Goal: Information Seeking & Learning: Understand process/instructions

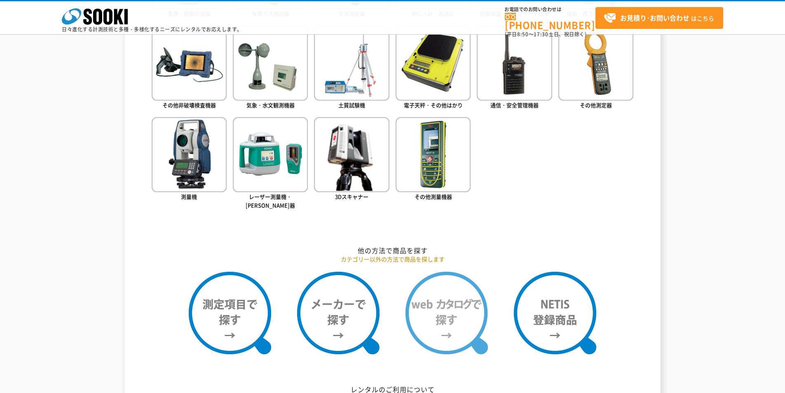
scroll to position [618, 0]
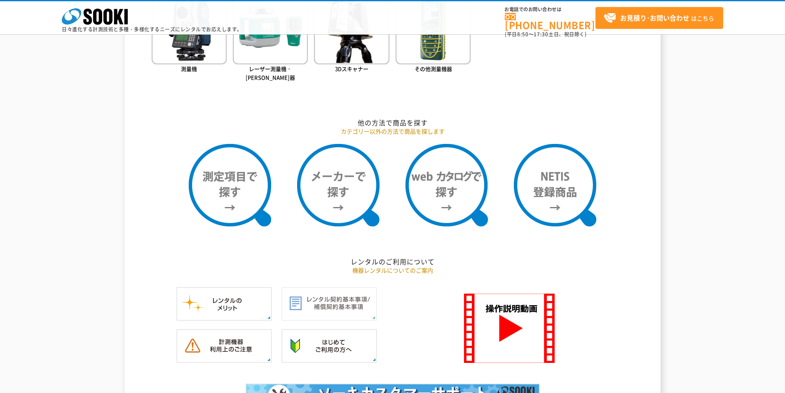
click at [317, 304] on img at bounding box center [329, 304] width 96 height 34
click at [212, 333] on img at bounding box center [224, 346] width 96 height 34
click at [341, 332] on img at bounding box center [329, 346] width 96 height 34
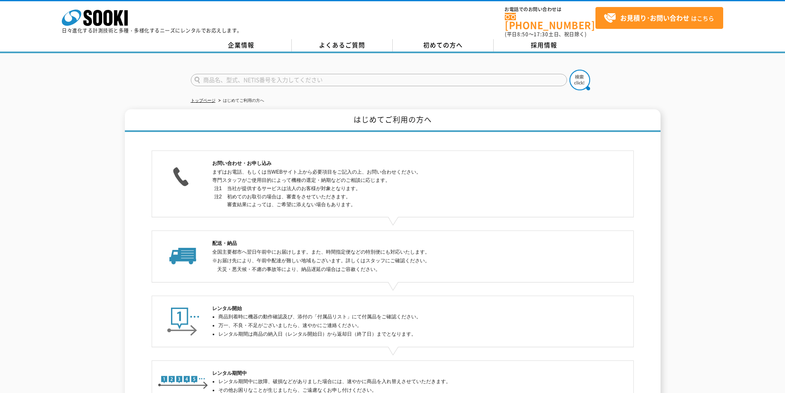
scroll to position [153, 0]
